Goal: Task Accomplishment & Management: Complete application form

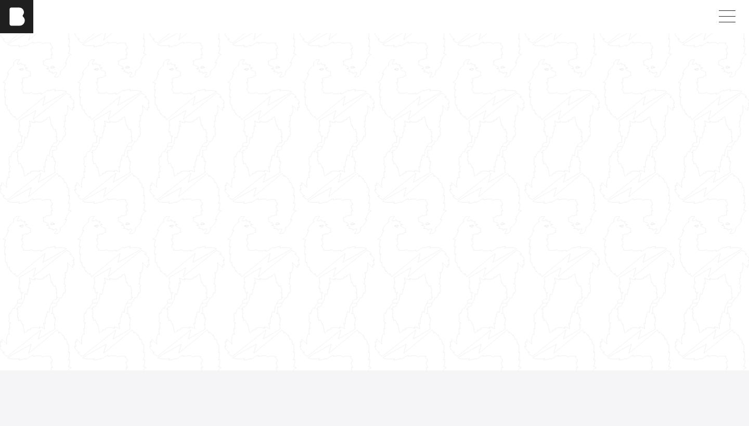
scroll to position [19, 1]
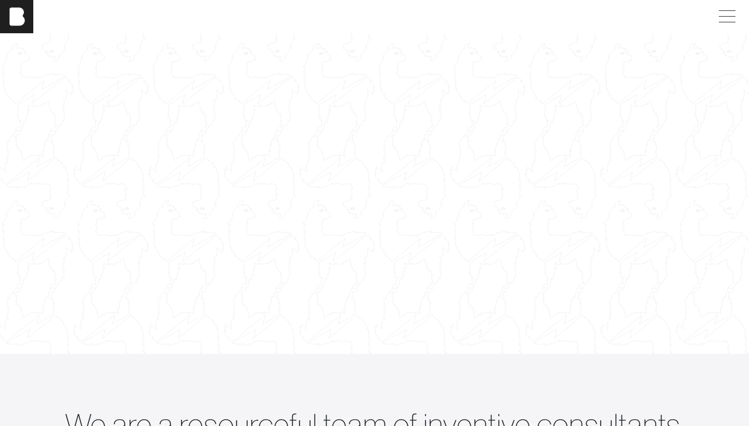
click at [294, 162] on div at bounding box center [374, 184] width 753 height 423
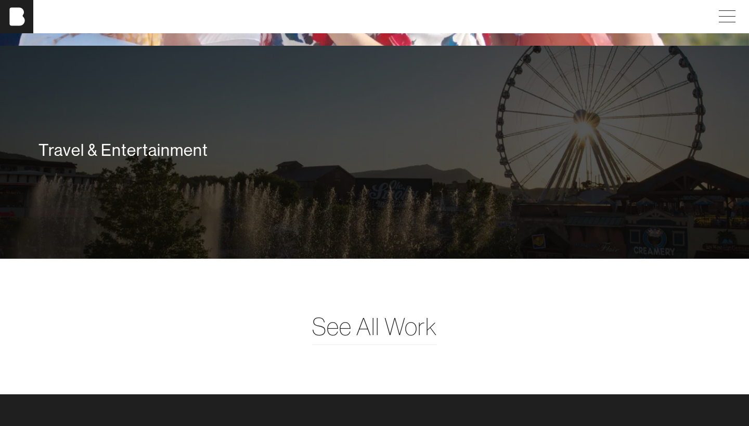
scroll to position [2491, 0]
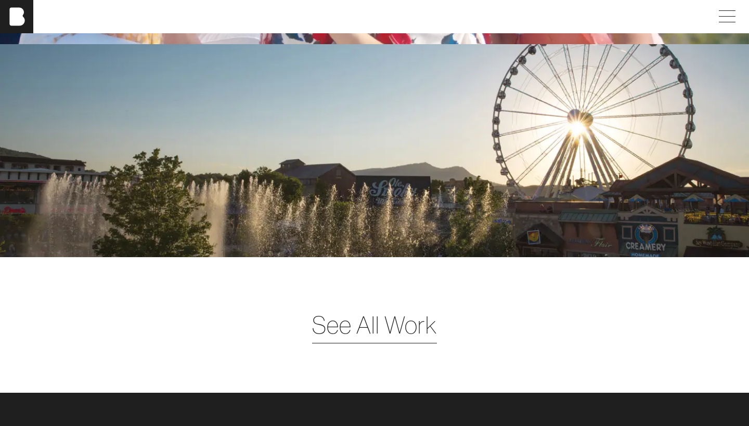
click at [416, 335] on span "See All Work" at bounding box center [374, 325] width 125 height 36
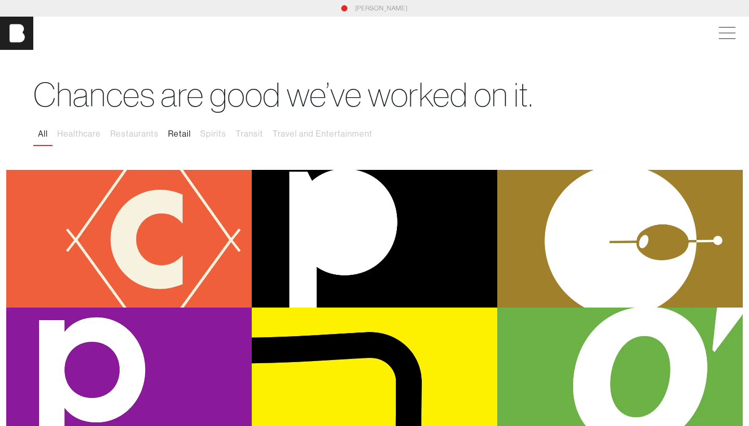
click at [182, 130] on button "Retail" at bounding box center [179, 134] width 32 height 22
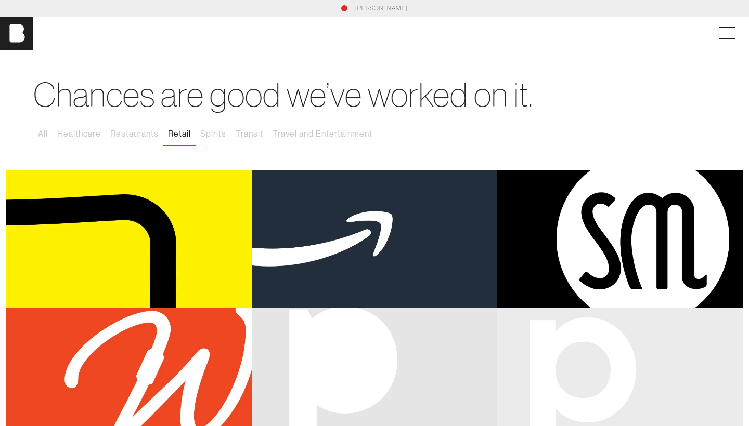
click at [25, 44] on img at bounding box center [16, 33] width 33 height 33
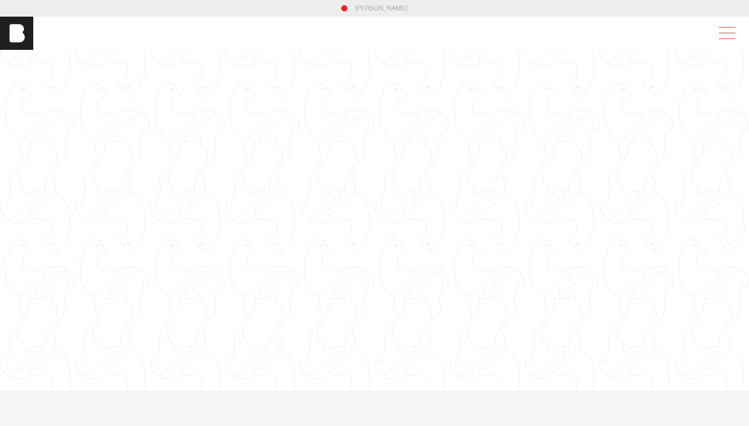
click at [710, 33] on span at bounding box center [725, 33] width 24 height 19
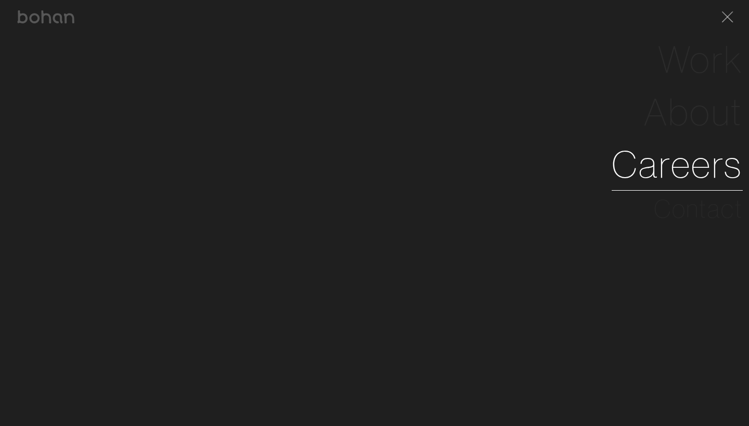
click at [700, 155] on link "Careers" at bounding box center [676, 164] width 131 height 53
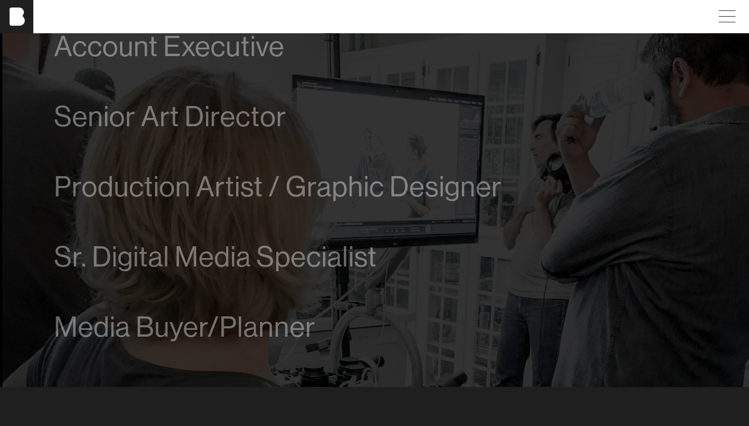
scroll to position [628, 0]
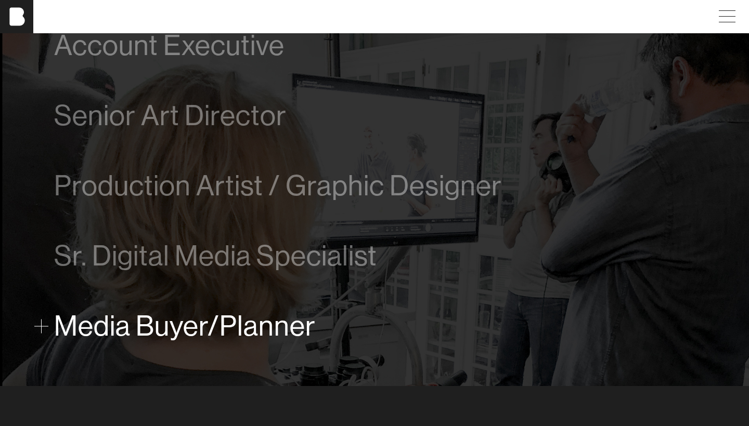
click at [290, 328] on span "Media Buyer/Planner" at bounding box center [184, 326] width 261 height 32
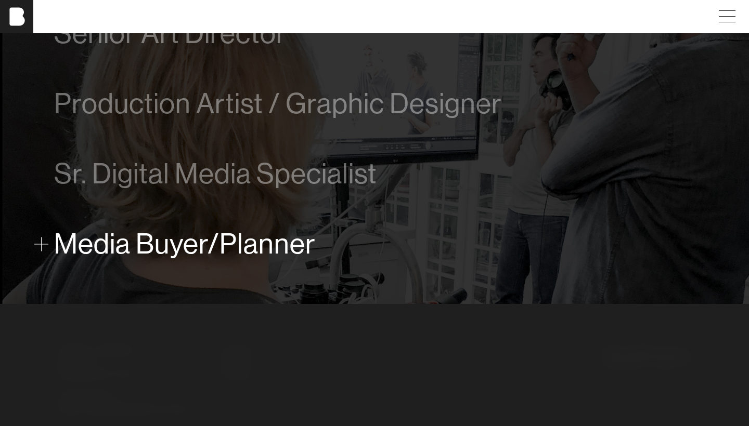
scroll to position [757, 0]
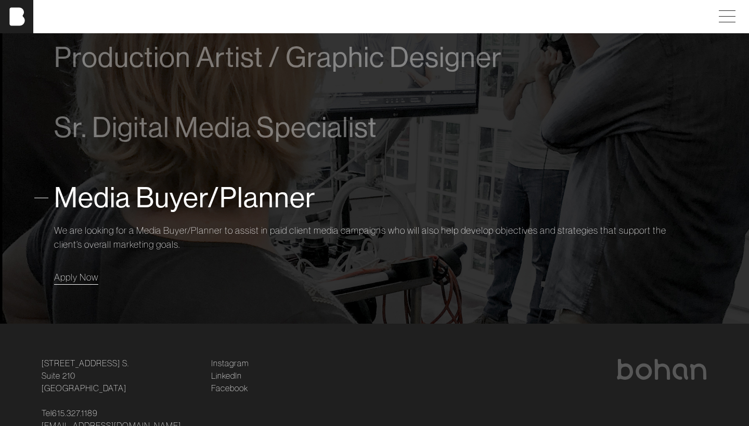
click at [90, 275] on span "Apply Now" at bounding box center [76, 277] width 44 height 12
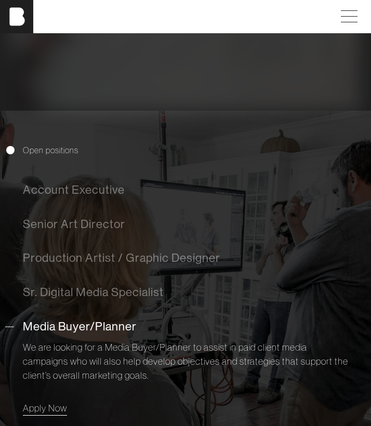
scroll to position [194, 0]
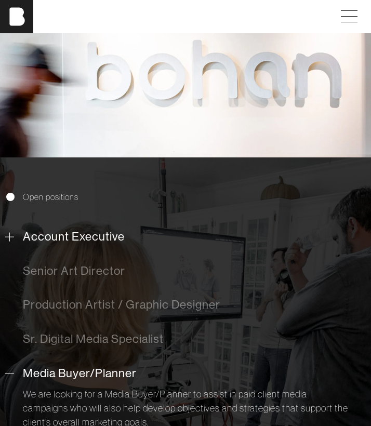
click at [68, 235] on span "Account Executive" at bounding box center [74, 237] width 102 height 14
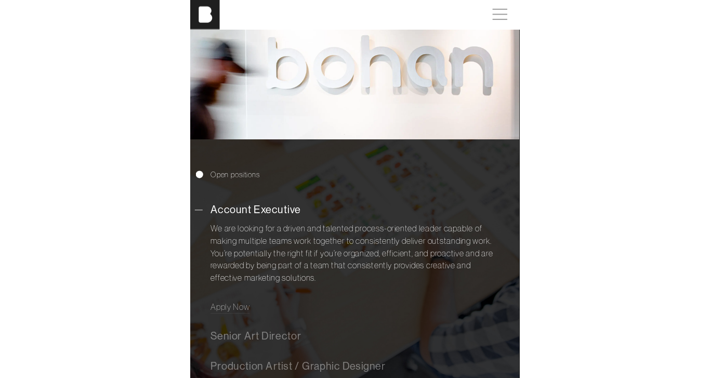
scroll to position [352, 0]
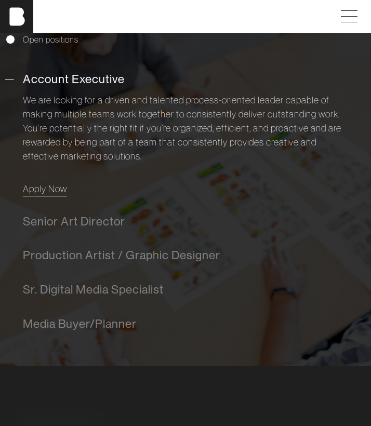
click at [52, 187] on span "Apply Now" at bounding box center [45, 189] width 44 height 12
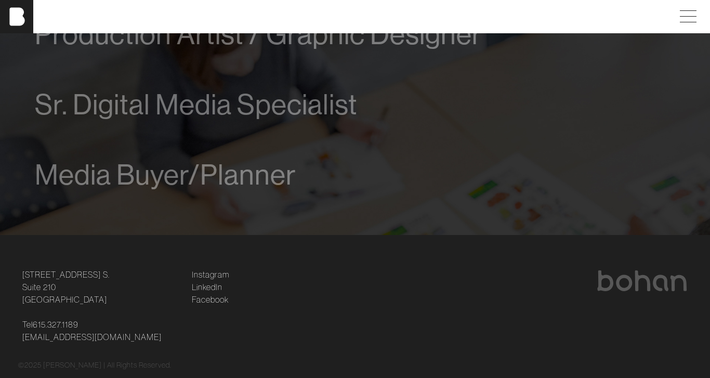
scroll to position [846, 0]
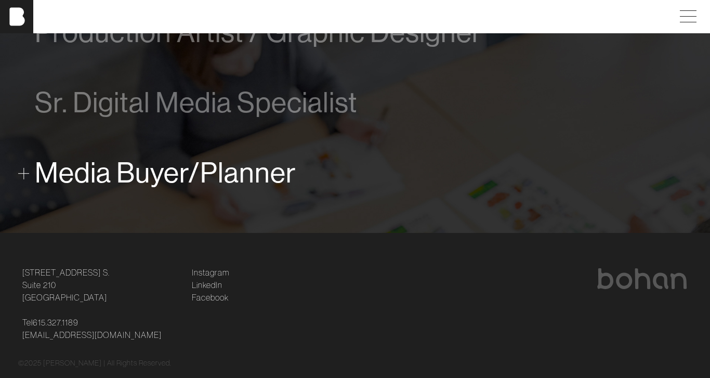
click at [179, 161] on span "Media Buyer/Planner" at bounding box center [165, 173] width 261 height 32
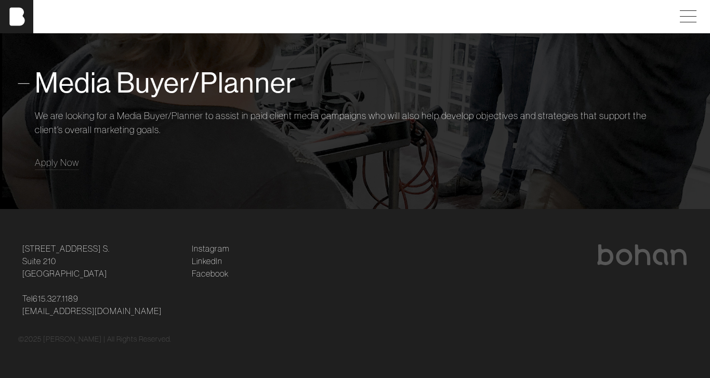
scroll to position [855, 0]
click at [67, 162] on span "Apply Now" at bounding box center [57, 163] width 44 height 12
